Goal: Task Accomplishment & Management: Use online tool/utility

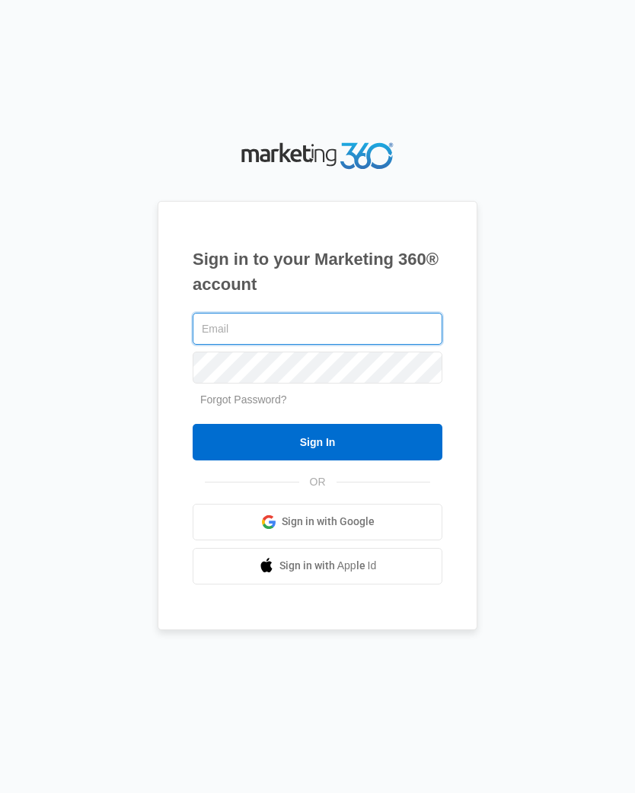
type input "[EMAIL_ADDRESS][DOMAIN_NAME]"
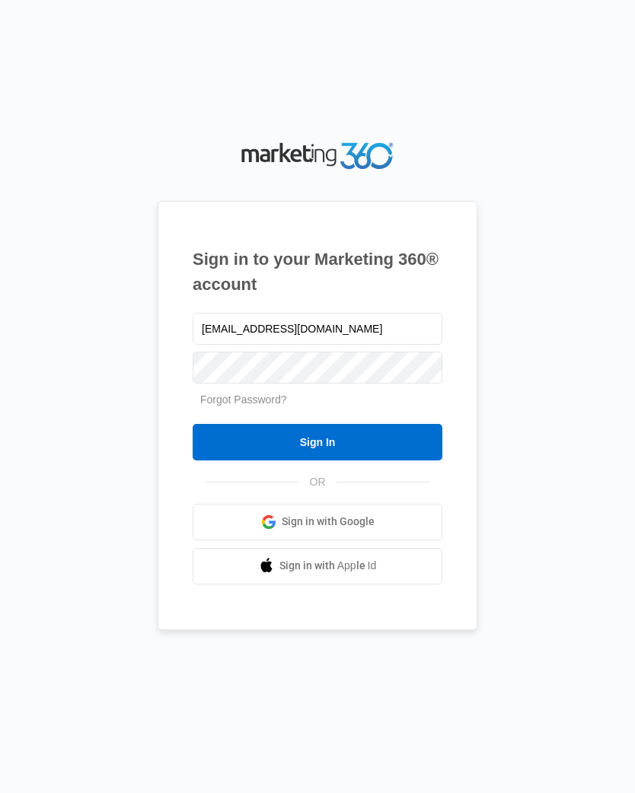
click at [318, 454] on input "Sign In" at bounding box center [318, 442] width 250 height 37
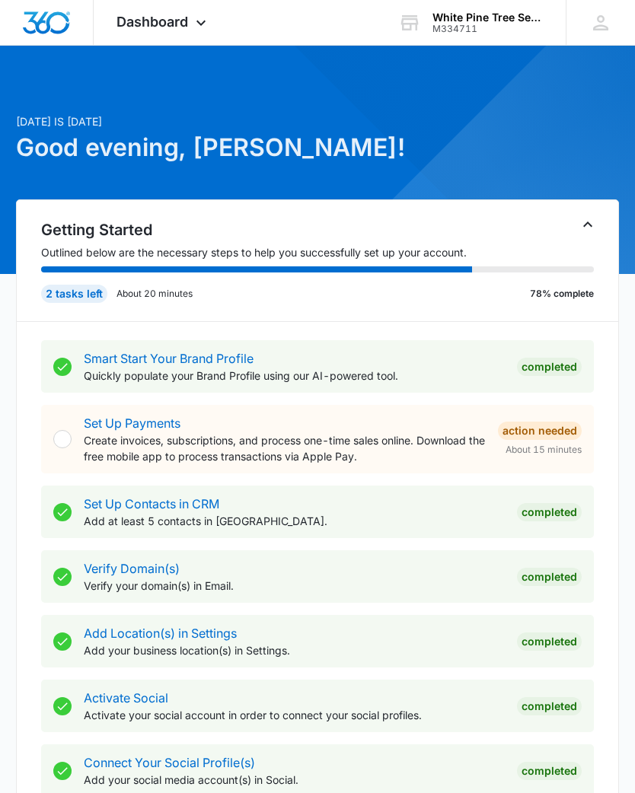
click at [196, 30] on icon at bounding box center [201, 23] width 18 height 18
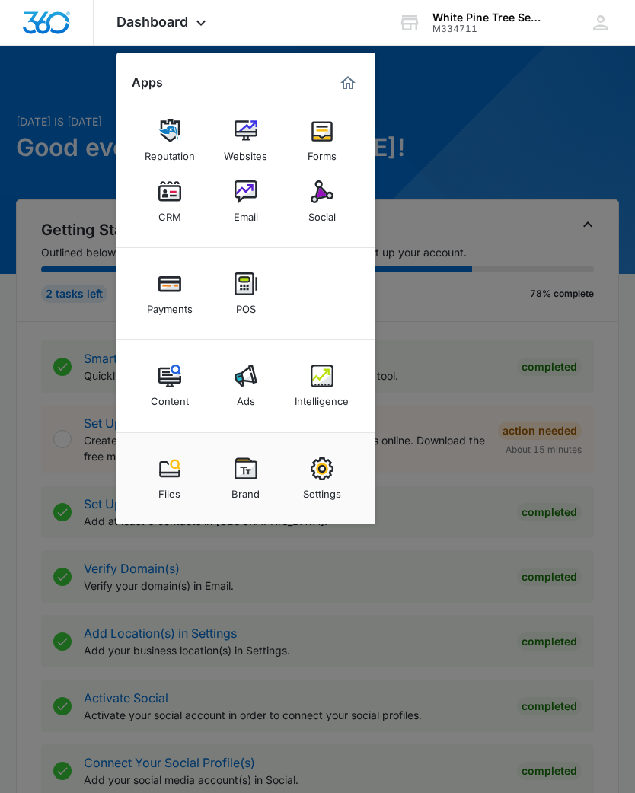
click at [326, 201] on img at bounding box center [322, 191] width 23 height 23
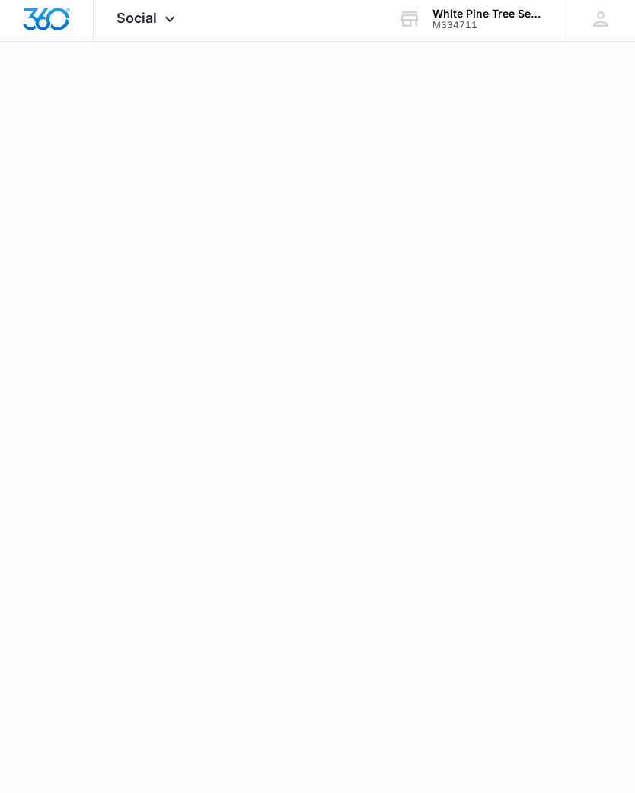
scroll to position [28, 0]
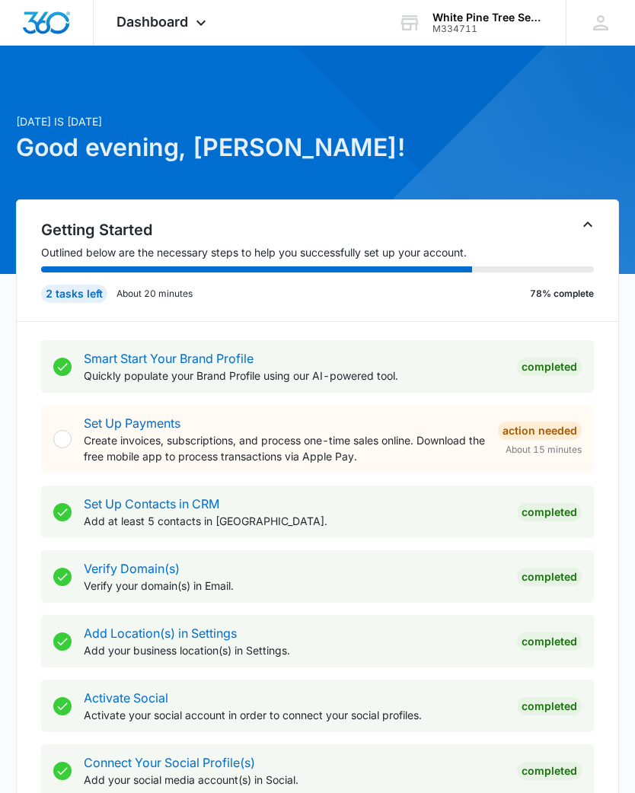
click at [193, 25] on icon at bounding box center [201, 23] width 18 height 18
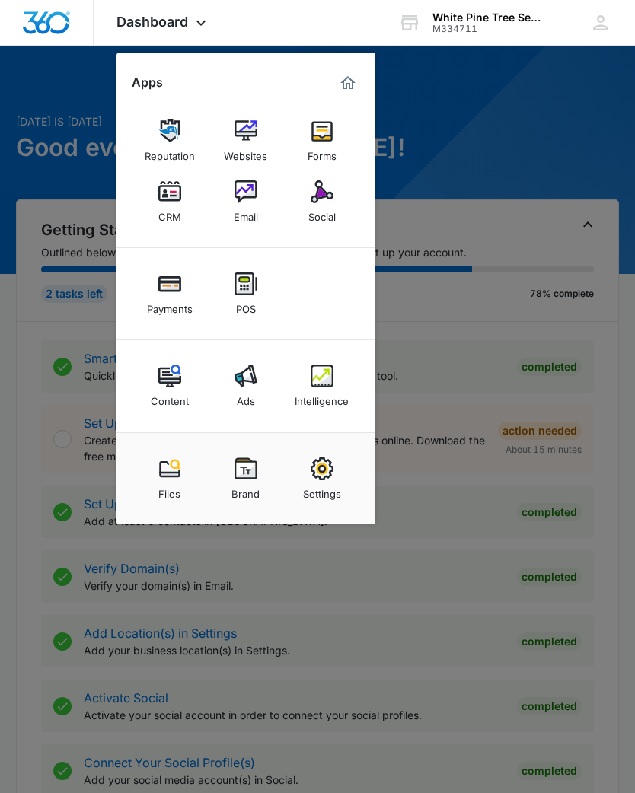
click at [321, 193] on img at bounding box center [322, 191] width 23 height 23
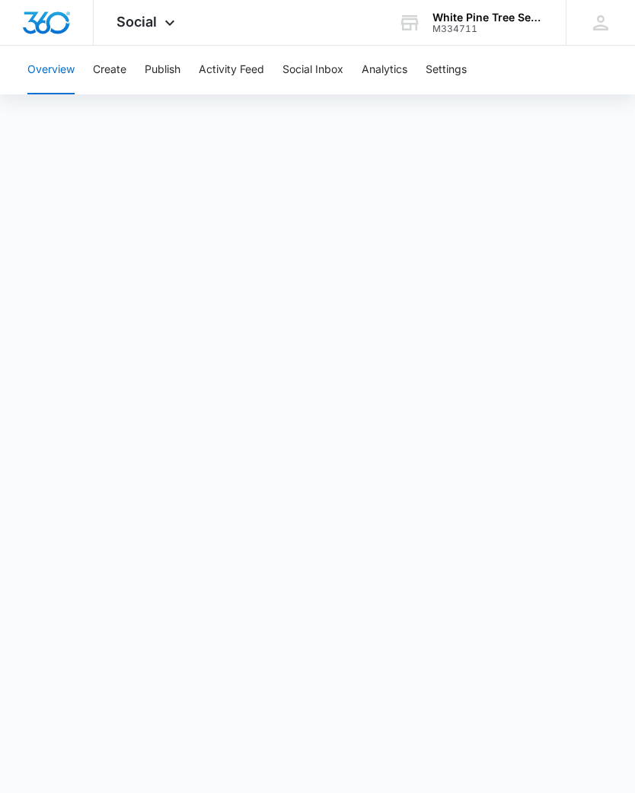
click at [232, 68] on button "Activity Feed" at bounding box center [231, 70] width 65 height 49
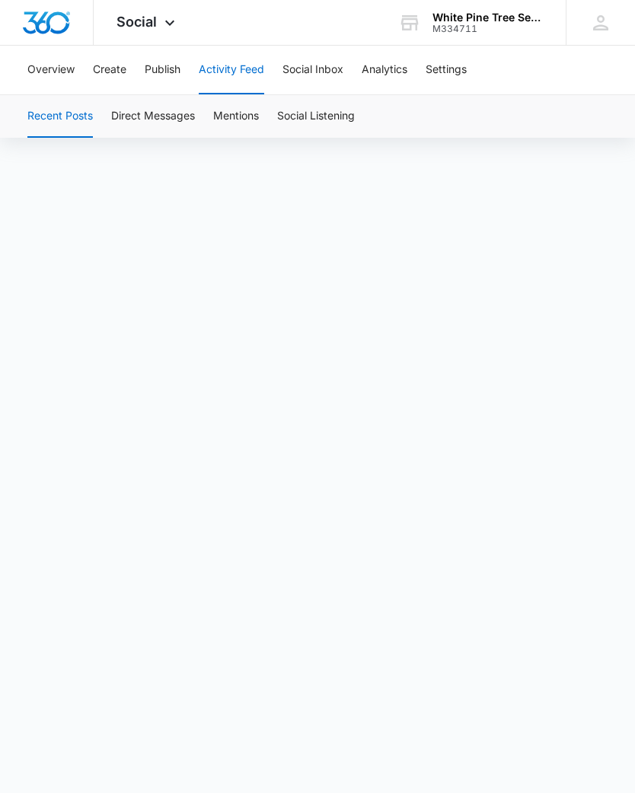
click at [324, 66] on button "Social Inbox" at bounding box center [312, 70] width 61 height 49
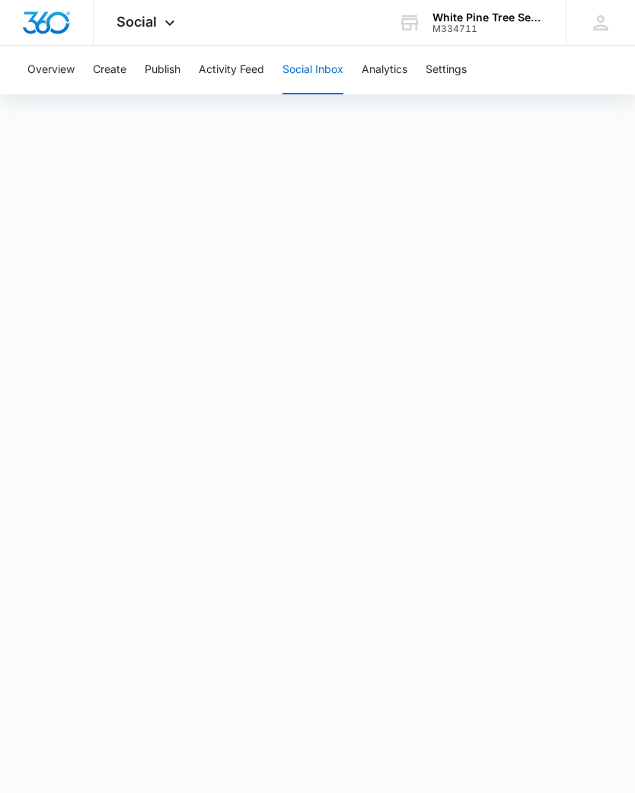
click at [386, 66] on button "Analytics" at bounding box center [385, 70] width 46 height 49
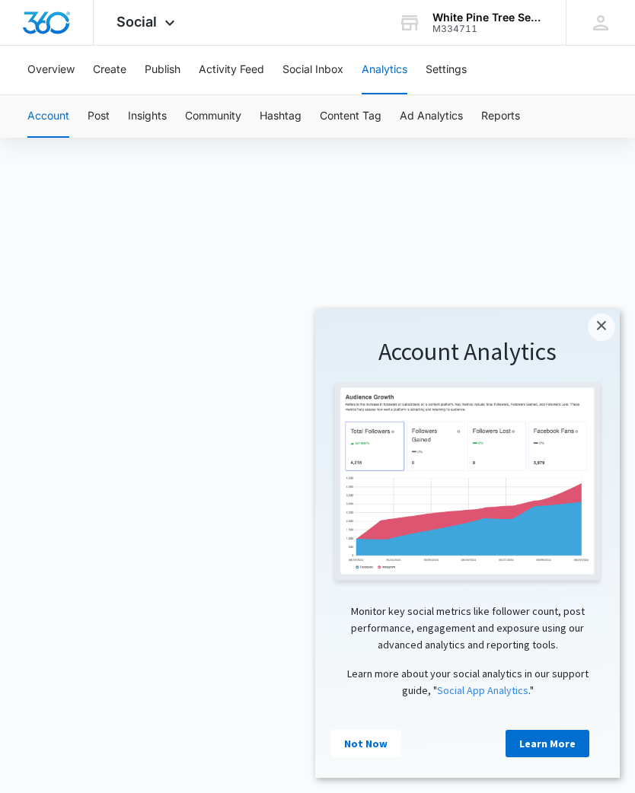
click at [600, 329] on link "×" at bounding box center [601, 327] width 27 height 27
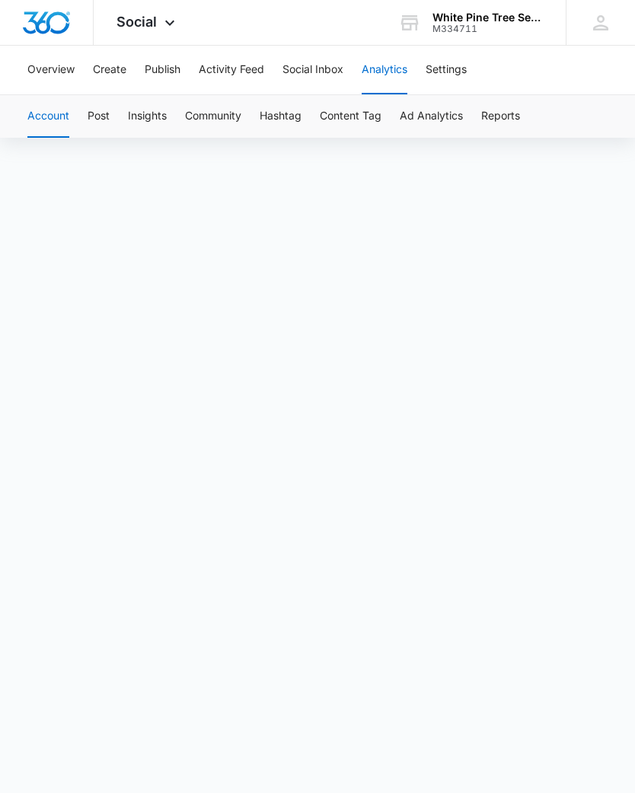
click at [47, 71] on button "Overview" at bounding box center [50, 70] width 47 height 49
